Goal: Task Accomplishment & Management: Manage account settings

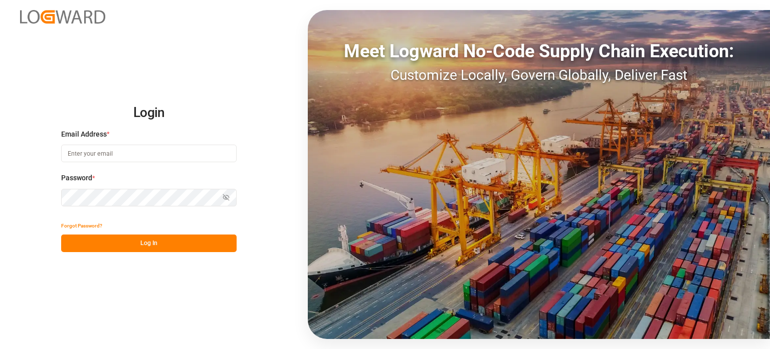
click at [118, 146] on input at bounding box center [149, 153] width 176 height 18
click at [0, 348] on com-1password-button at bounding box center [0, 349] width 0 height 0
type input "[PERSON_NAME][DOMAIN_NAME][EMAIL_ADDRESS][DOMAIN_NAME]"
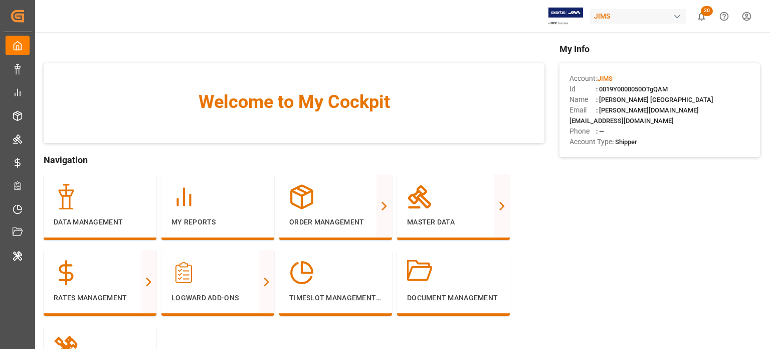
click at [630, 20] on div "JIMS" at bounding box center [638, 16] width 96 height 15
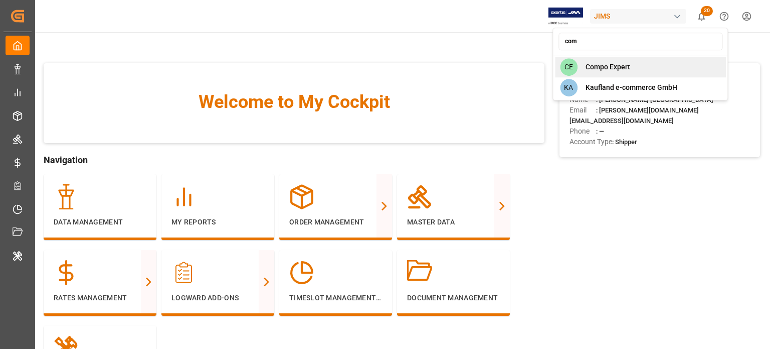
type input "com"
click at [618, 73] on div "[PERSON_NAME] Expert" at bounding box center [640, 67] width 171 height 21
